Goal: Find specific page/section: Find specific page/section

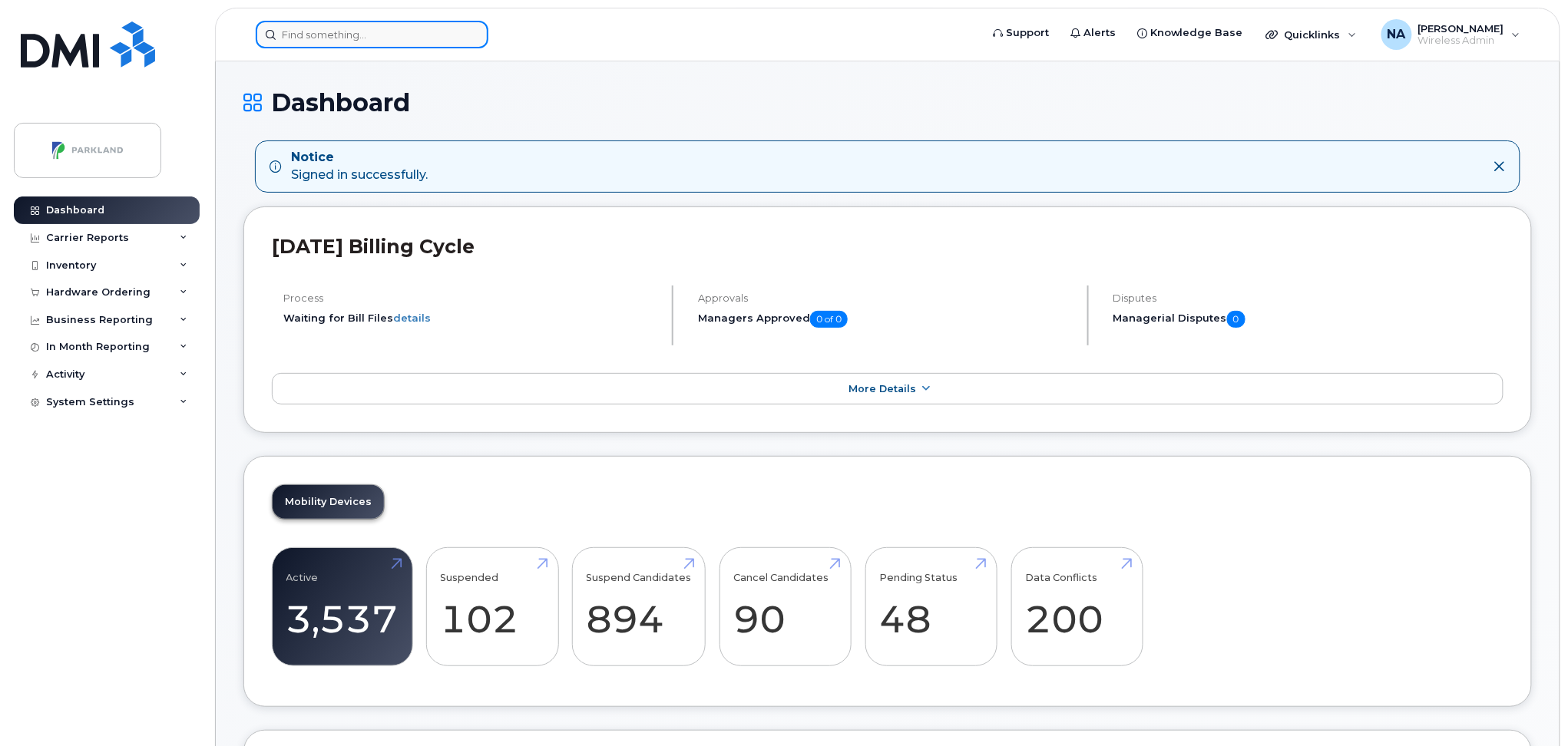
click at [448, 38] on input at bounding box center [372, 35] width 232 height 28
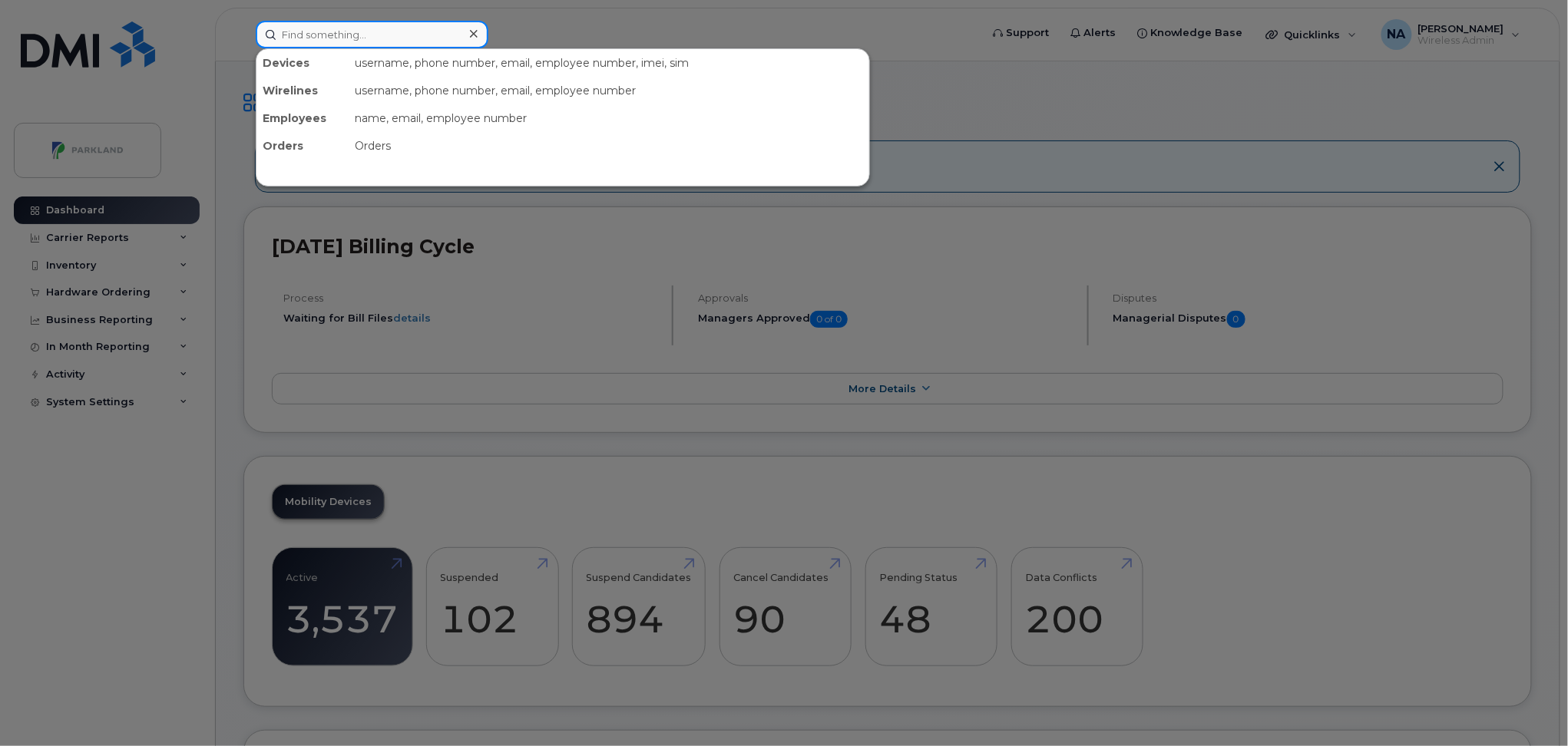
paste input "5145927286"
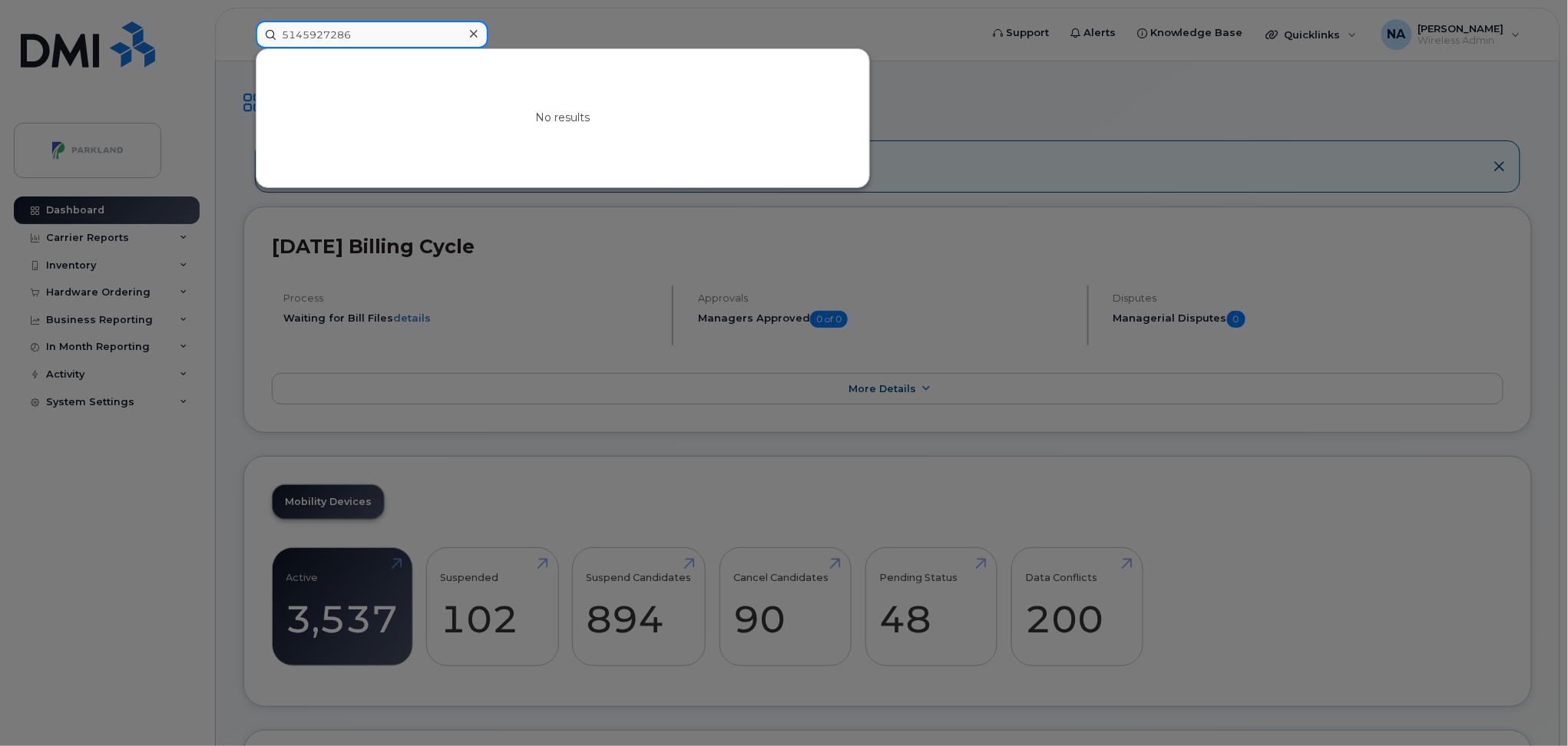
drag, startPoint x: 369, startPoint y: 31, endPoint x: 174, endPoint y: 41, distance: 195.3
click at [243, 41] on div "5145927286 No results" at bounding box center [613, 35] width 739 height 28
paste input
click at [379, 31] on input "5145927286" at bounding box center [372, 35] width 232 height 28
drag, startPoint x: 374, startPoint y: 29, endPoint x: 172, endPoint y: 28, distance: 202.0
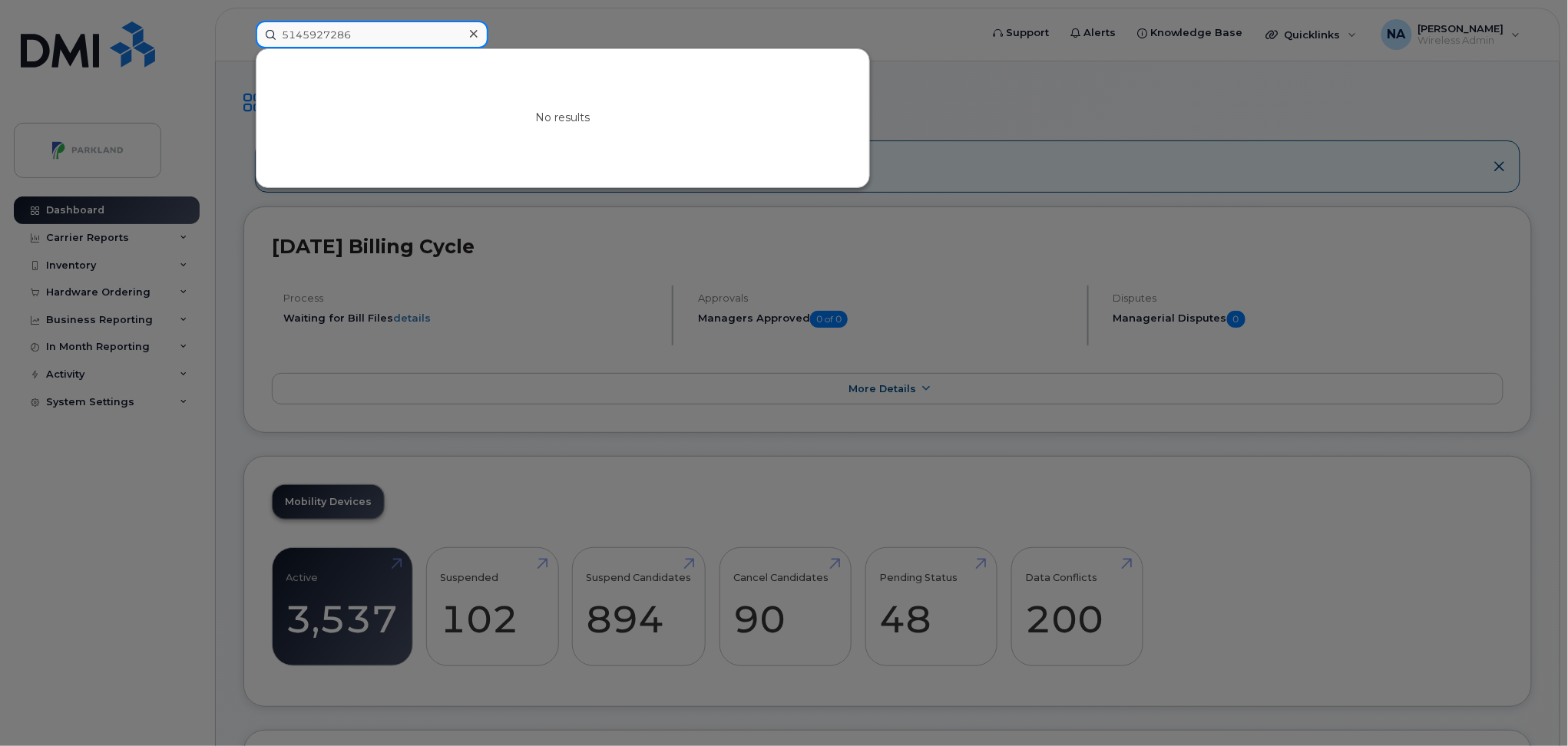
click at [243, 28] on div "5145927286 No results" at bounding box center [613, 35] width 739 height 28
paste input "BRIM LP"
drag, startPoint x: 335, startPoint y: 30, endPoint x: 188, endPoint y: 28, distance: 147.0
click at [243, 28] on div "BRIM LP No results" at bounding box center [613, 35] width 739 height 28
paste input "543446982"
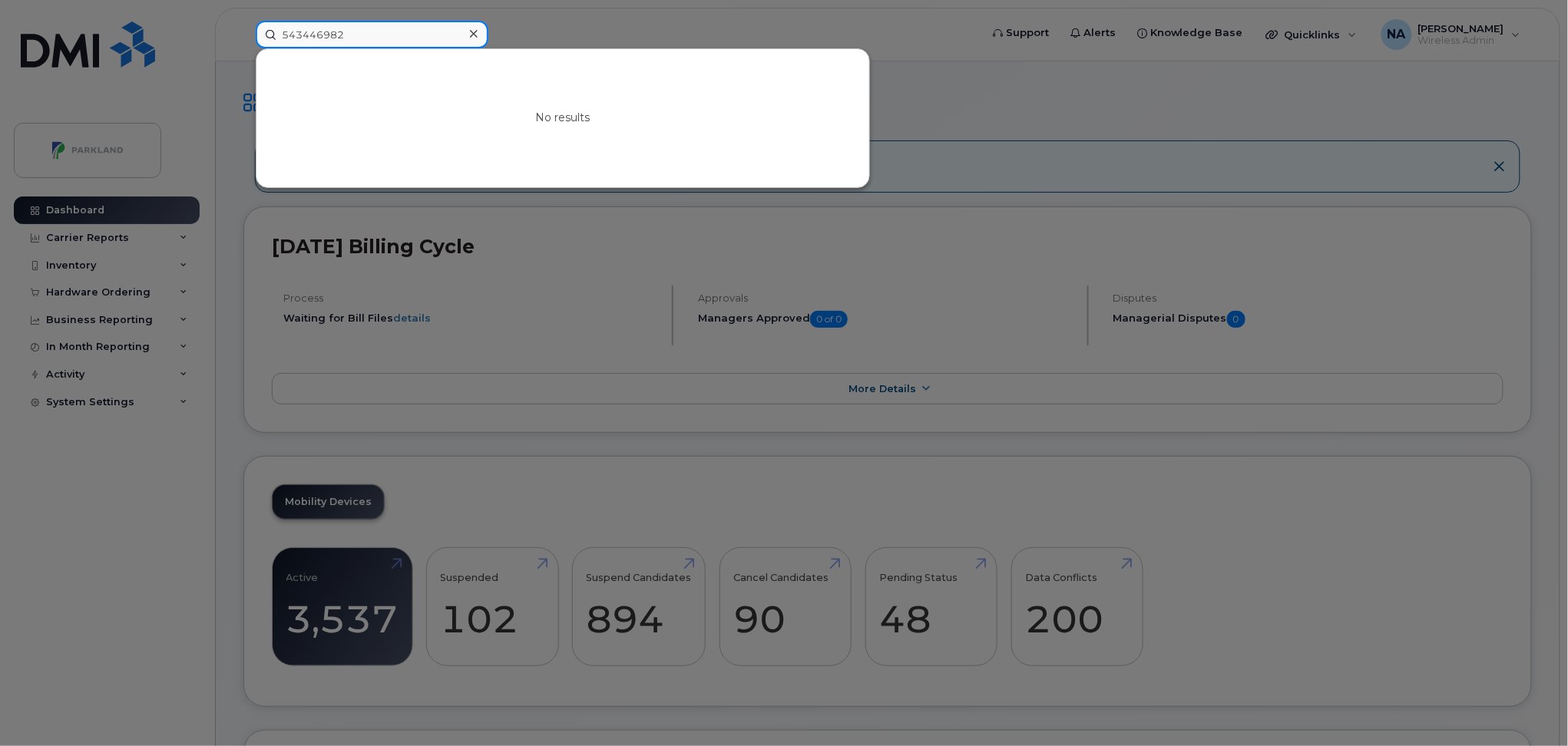
drag, startPoint x: 372, startPoint y: 27, endPoint x: 220, endPoint y: 30, distance: 152.0
click at [243, 30] on div "543446982 No results" at bounding box center [613, 35] width 739 height 28
paste input "145927286"
click at [281, 30] on input "5145927286" at bounding box center [372, 35] width 232 height 28
drag, startPoint x: 369, startPoint y: 35, endPoint x: 136, endPoint y: 28, distance: 233.1
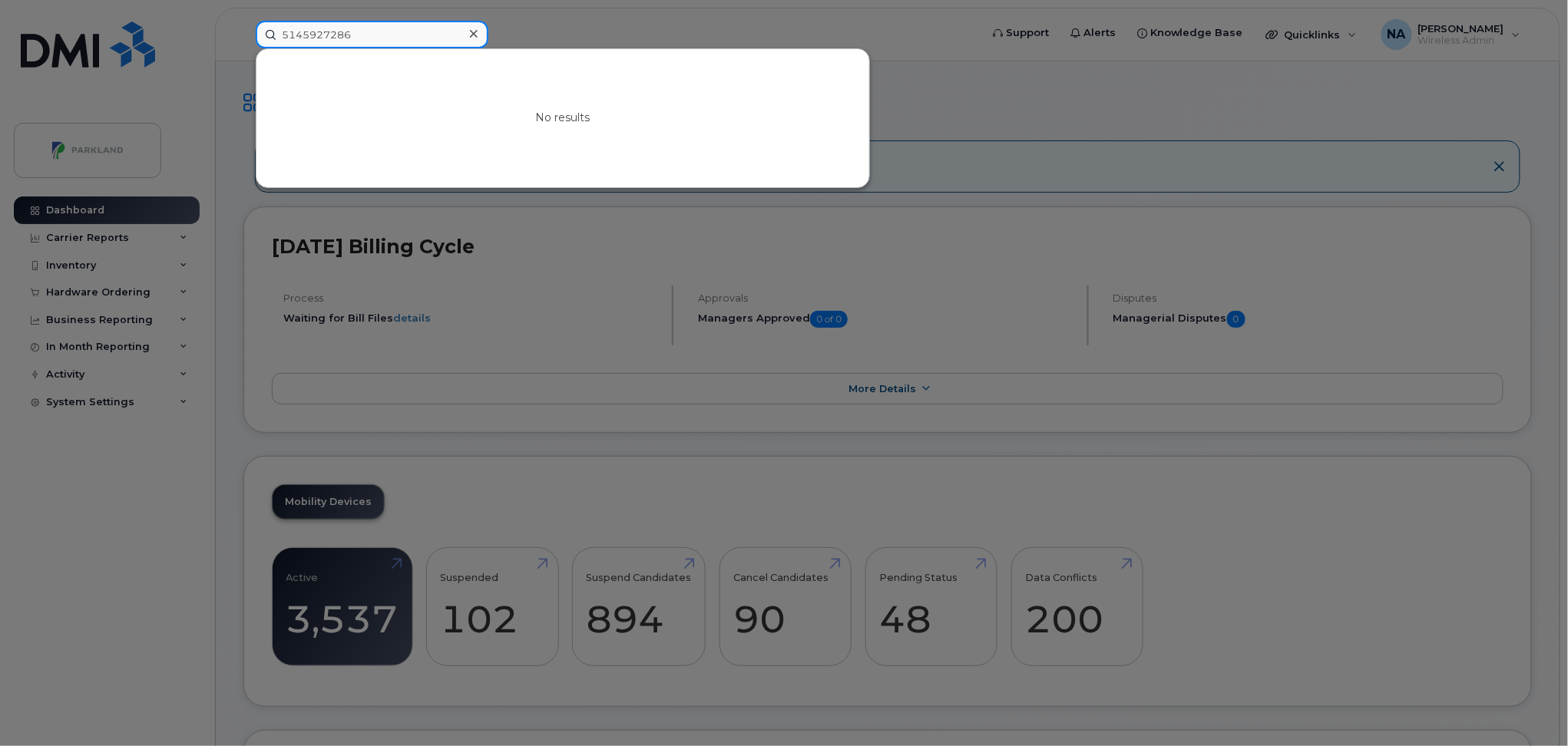
click at [243, 29] on div "5145927286 No results" at bounding box center [613, 35] width 739 height 28
paste input "43446982"
type input "543446982"
click at [627, 28] on div at bounding box center [784, 373] width 1568 height 746
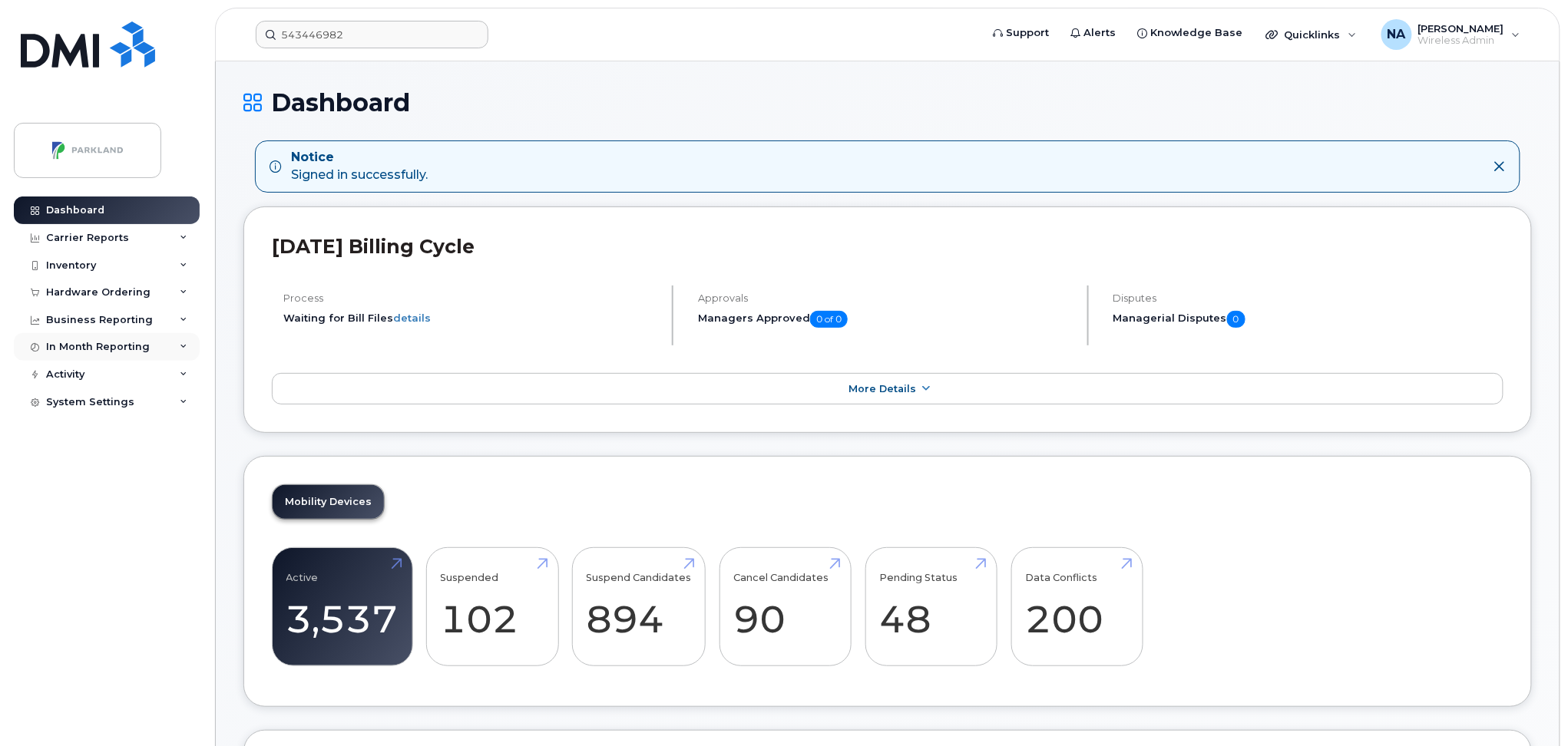
click at [79, 346] on div "In Month Reporting" at bounding box center [98, 346] width 104 height 13
click at [79, 405] on div "Data Pooling" at bounding box center [87, 405] width 68 height 14
